Goal: Information Seeking & Learning: Learn about a topic

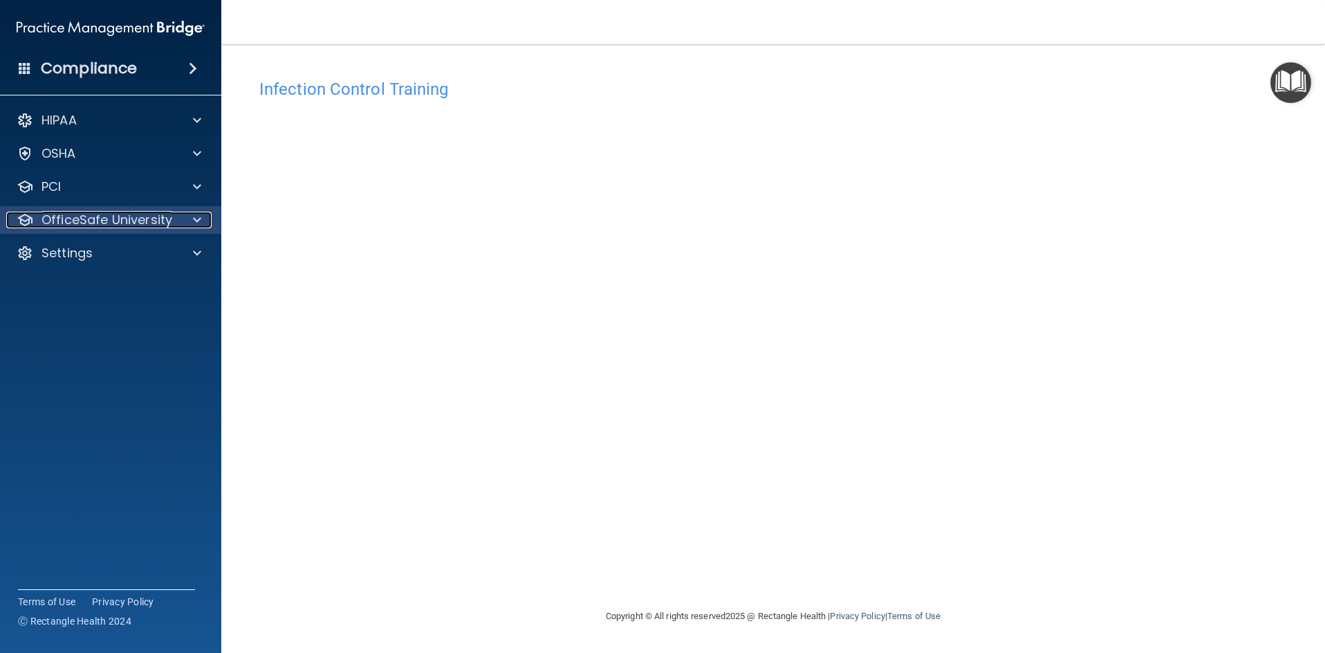
click at [194, 214] on span at bounding box center [197, 220] width 8 height 17
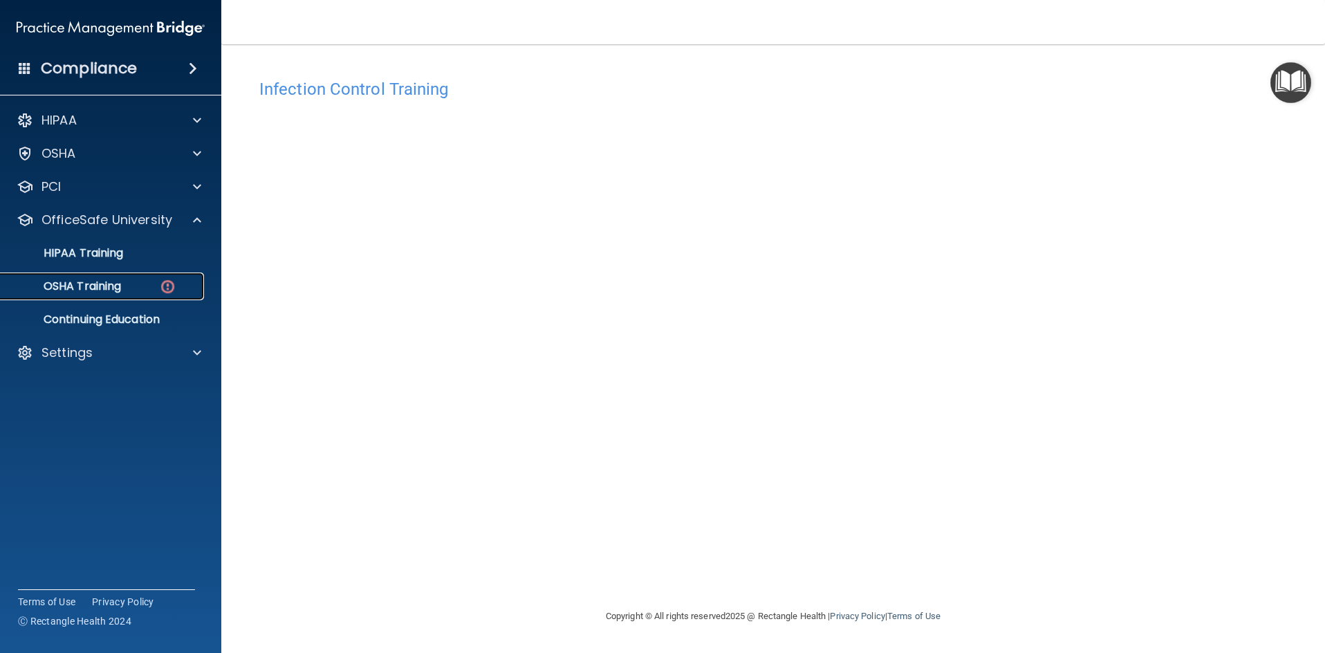
click at [108, 285] on p "OSHA Training" at bounding box center [65, 286] width 112 height 14
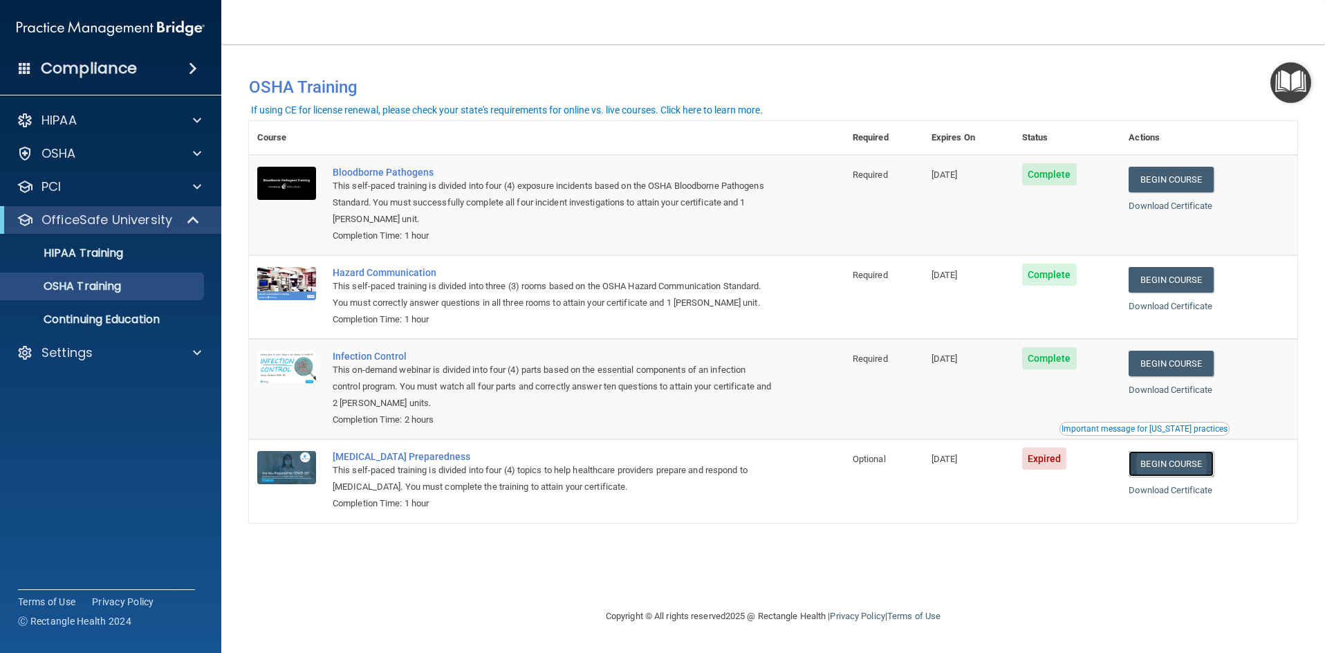
click at [1193, 470] on link "Begin Course" at bounding box center [1170, 464] width 84 height 26
click at [61, 151] on p "OSHA" at bounding box center [58, 153] width 35 height 17
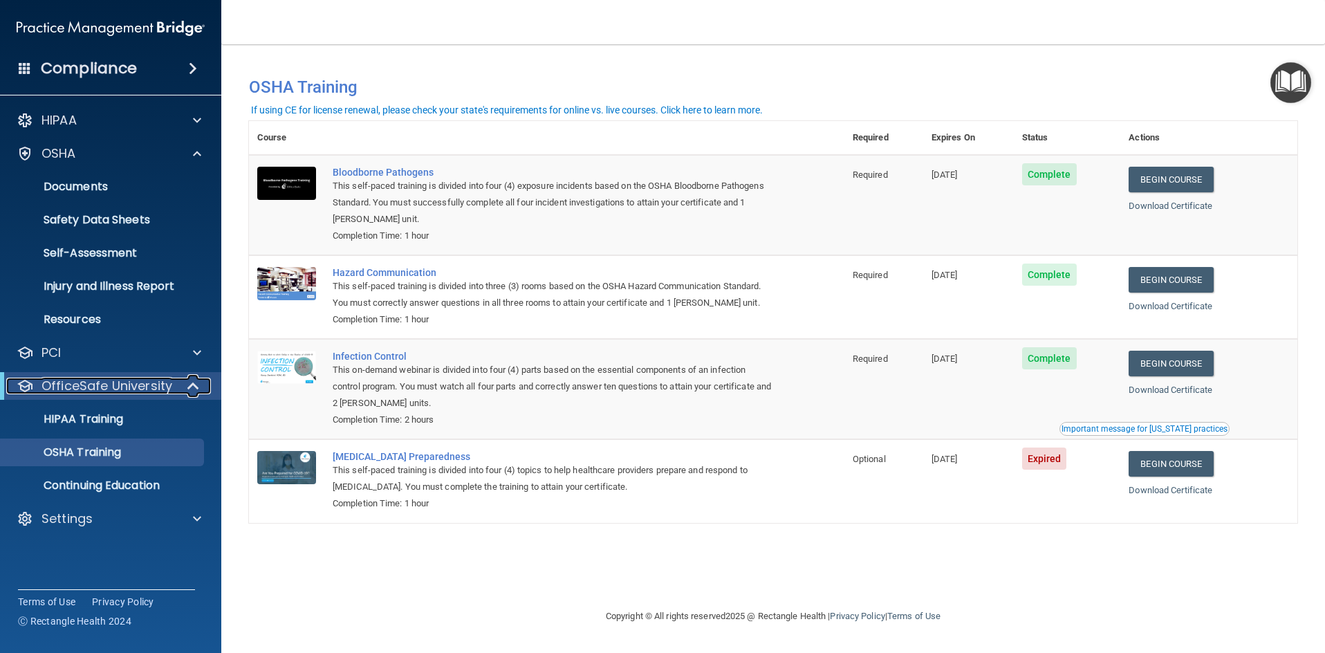
click at [193, 383] on span at bounding box center [195, 386] width 12 height 17
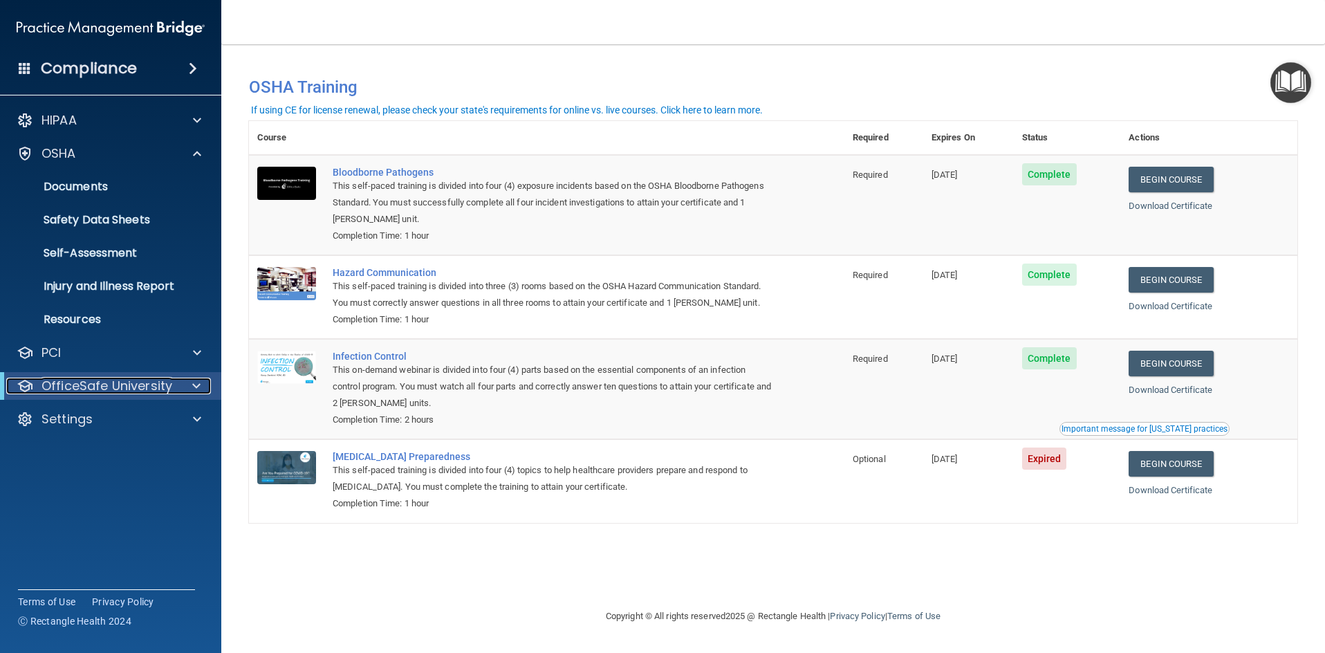
click at [189, 380] on div at bounding box center [194, 386] width 34 height 17
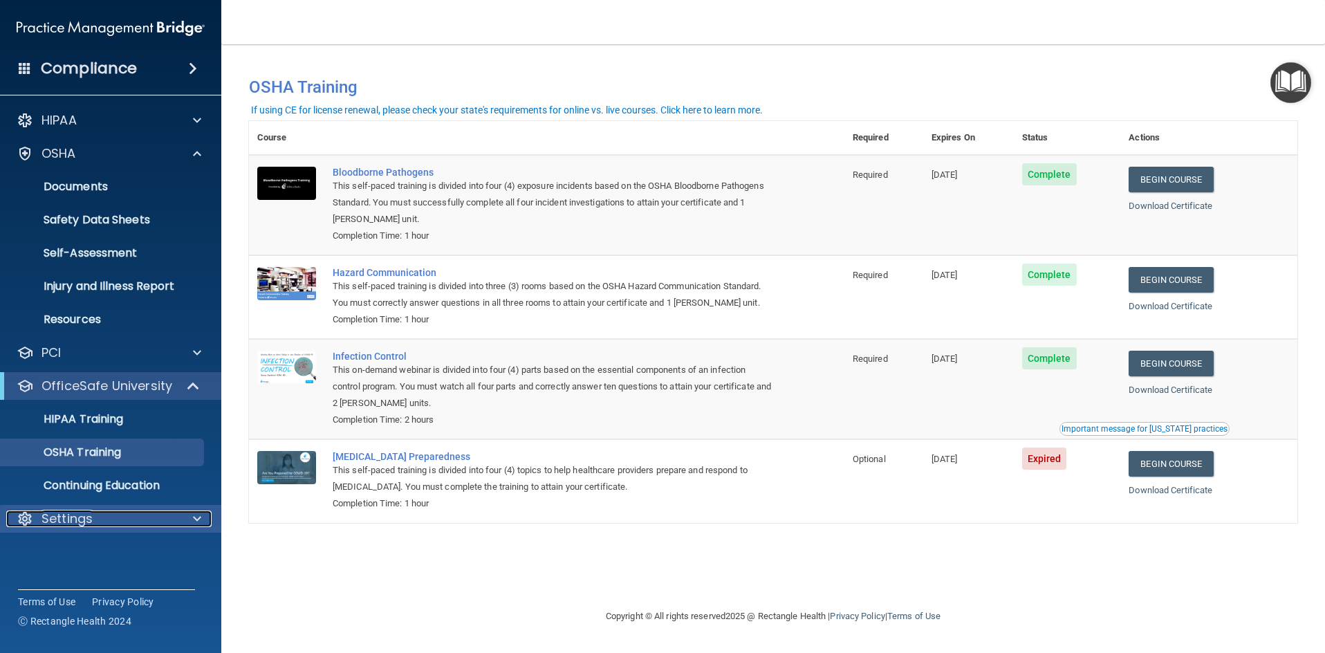
click at [192, 516] on div at bounding box center [195, 518] width 35 height 17
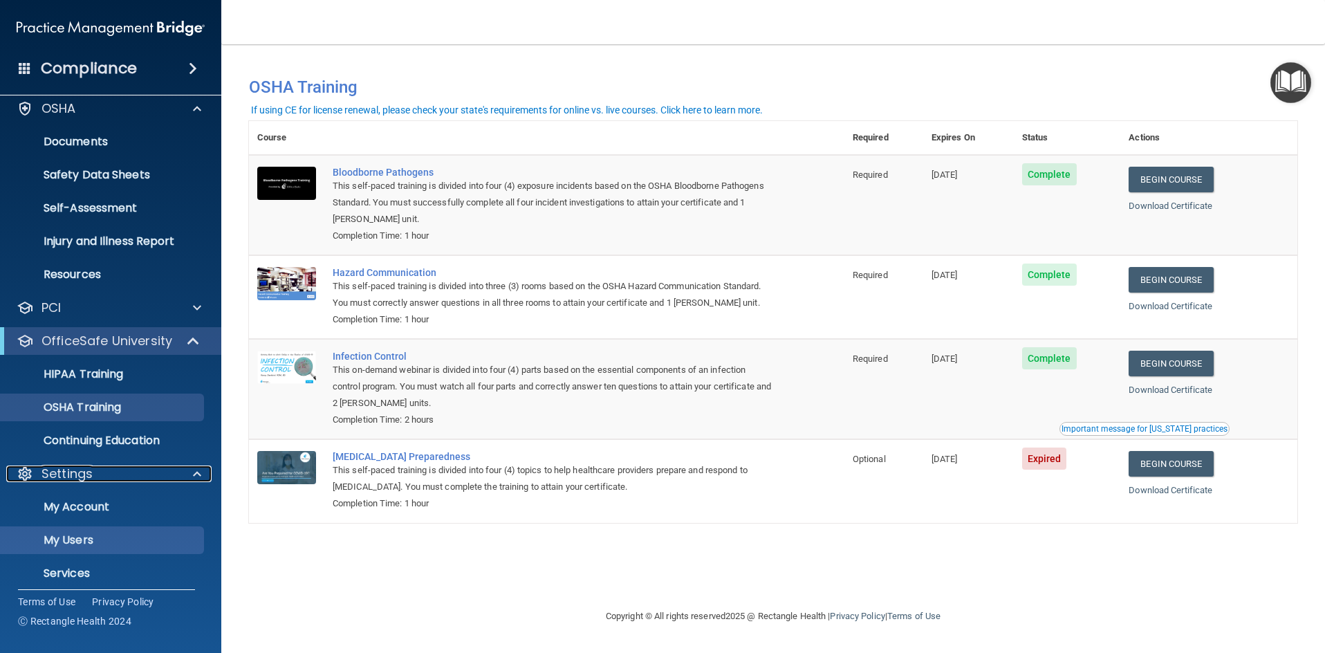
scroll to position [87, 0]
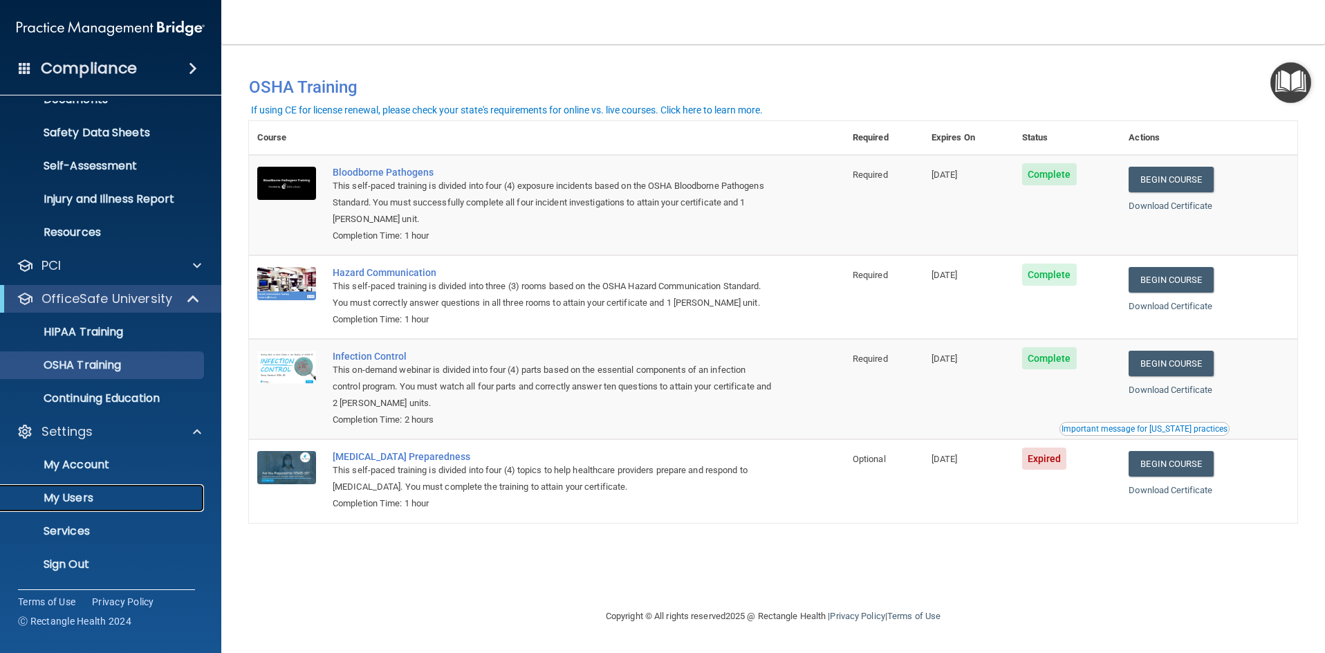
click at [80, 495] on p "My Users" at bounding box center [103, 498] width 189 height 14
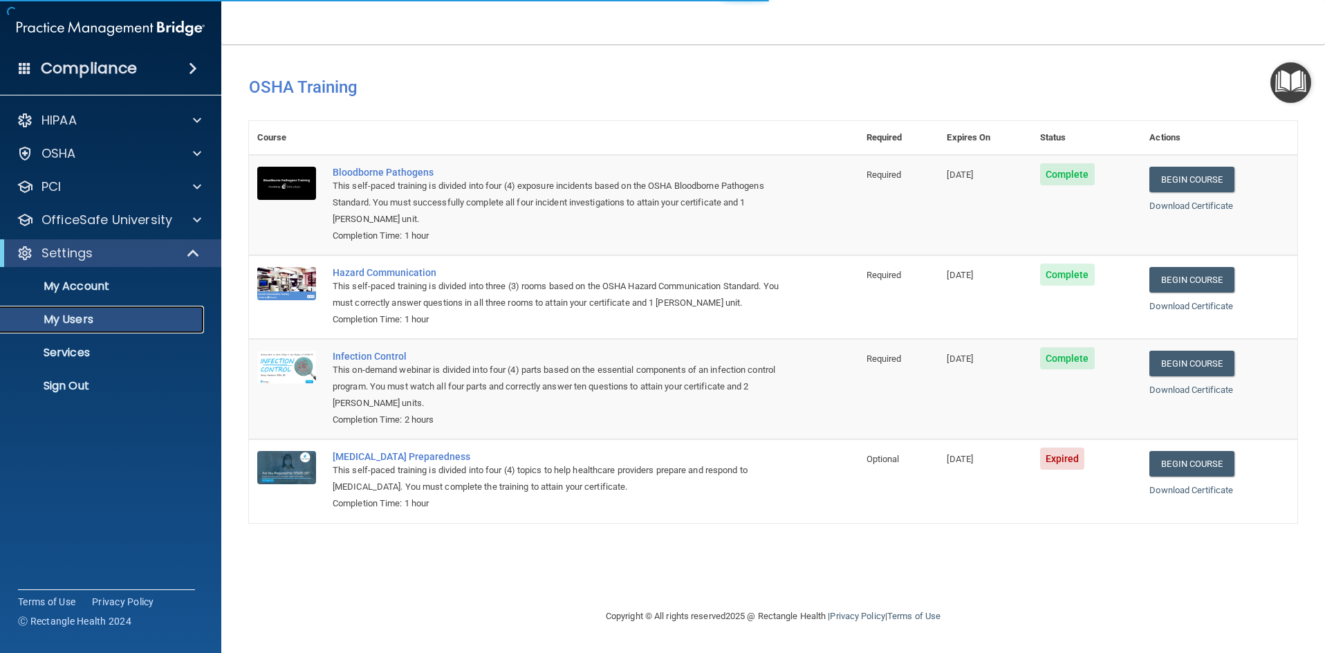
select select "20"
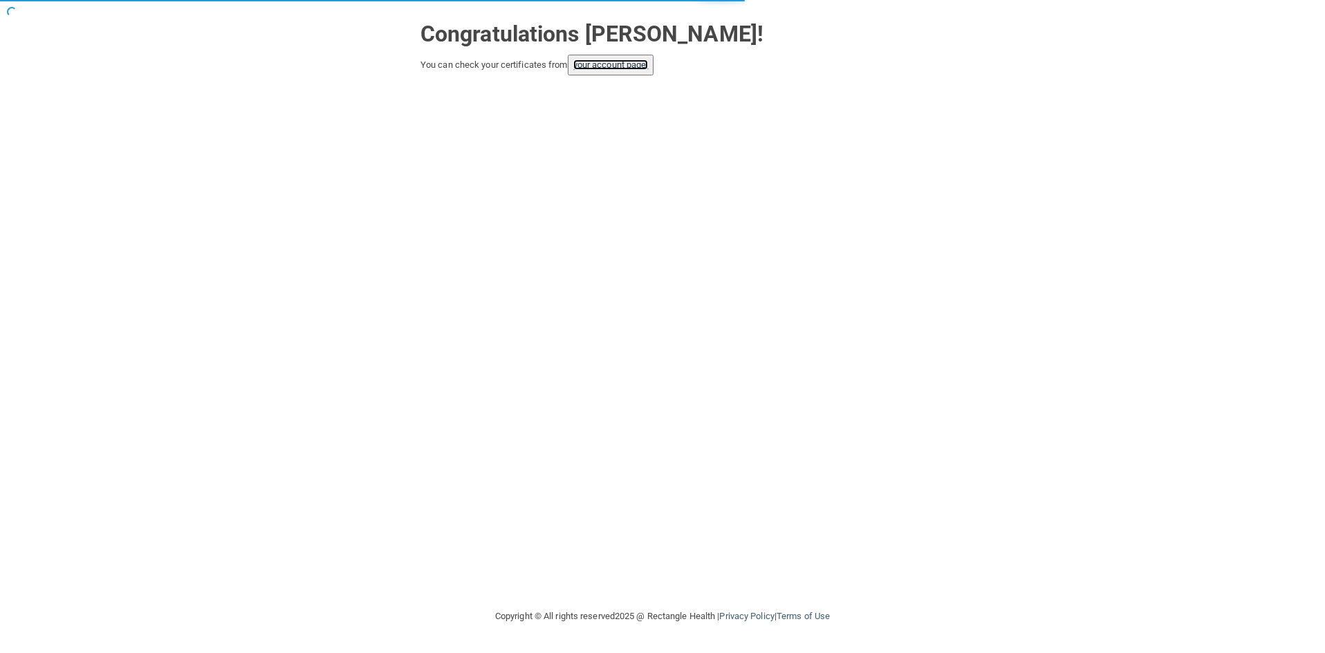
click at [625, 65] on link "your account page!" at bounding box center [610, 64] width 75 height 10
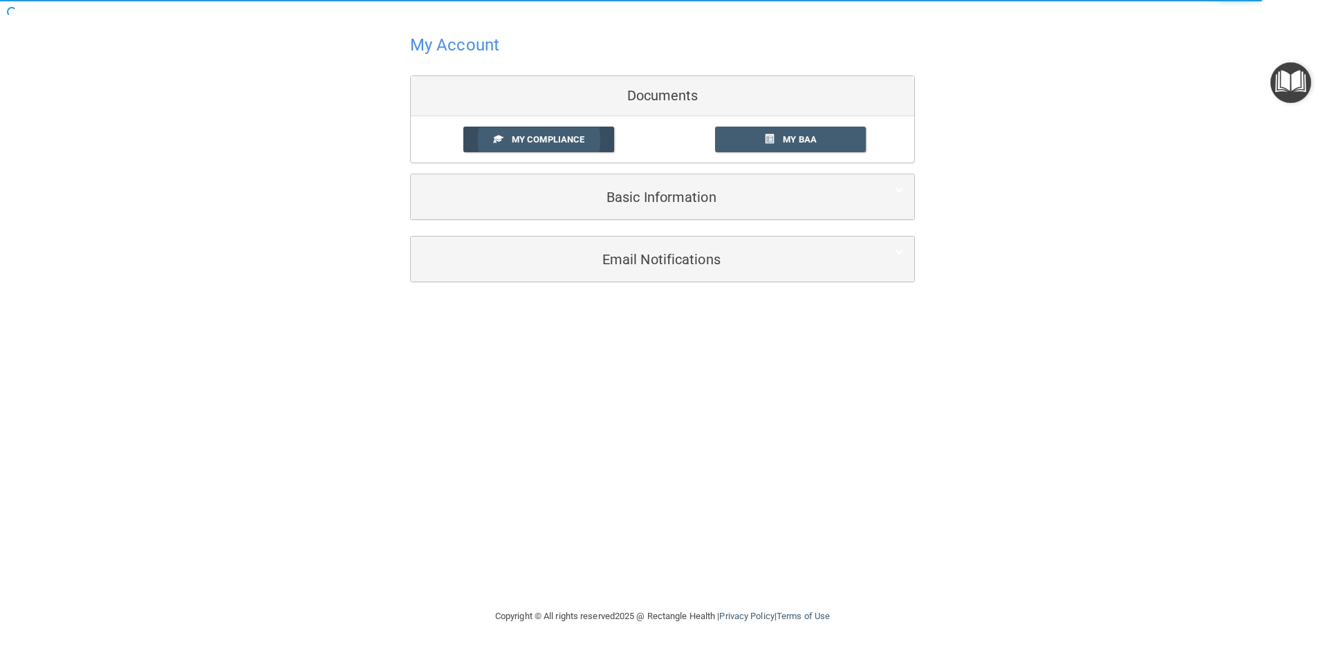
click at [561, 142] on span "My Compliance" at bounding box center [548, 139] width 73 height 10
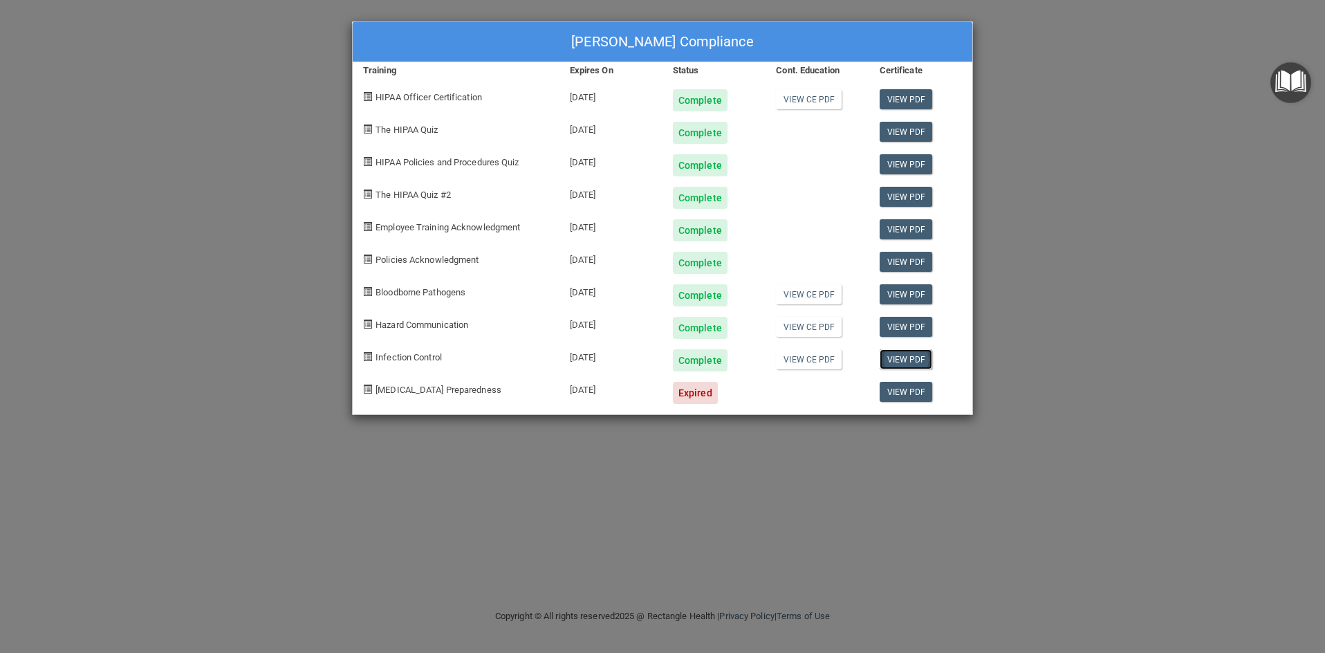
click at [898, 360] on link "View PDF" at bounding box center [905, 359] width 53 height 20
click at [907, 393] on link "View PDF" at bounding box center [905, 392] width 53 height 20
click at [423, 389] on span "[MEDICAL_DATA] Preparedness" at bounding box center [438, 389] width 126 height 10
click at [90, 110] on div "[PERSON_NAME] Compliance Training Expires On Status Cont. Education Certificate…" at bounding box center [662, 326] width 1325 height 653
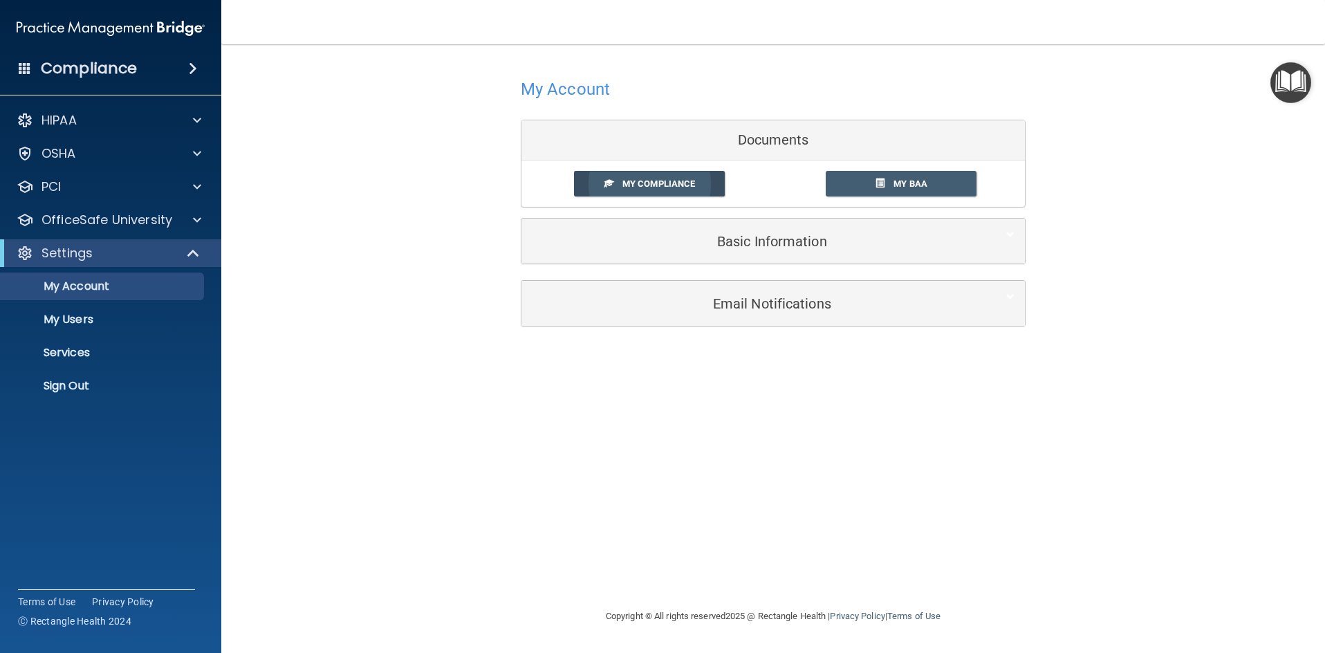
click at [611, 185] on span at bounding box center [608, 182] width 9 height 9
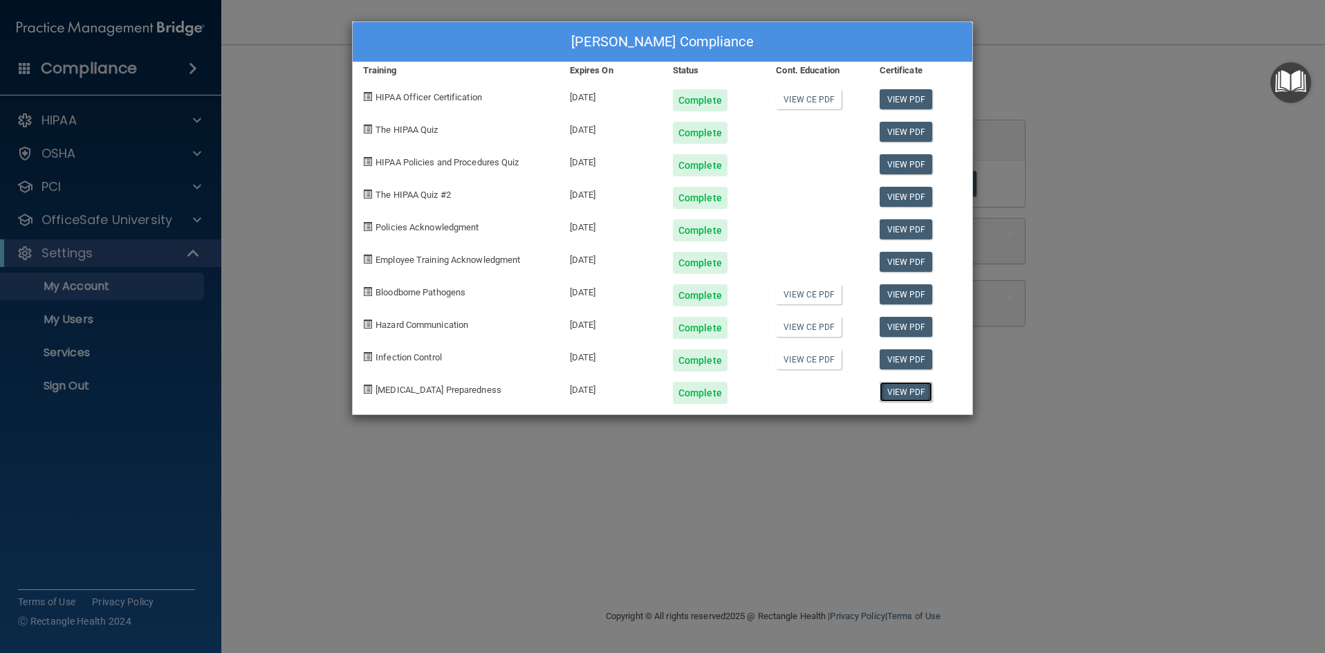
click at [903, 385] on link "View PDF" at bounding box center [905, 392] width 53 height 20
